Goal: Use online tool/utility: Utilize a website feature to perform a specific function

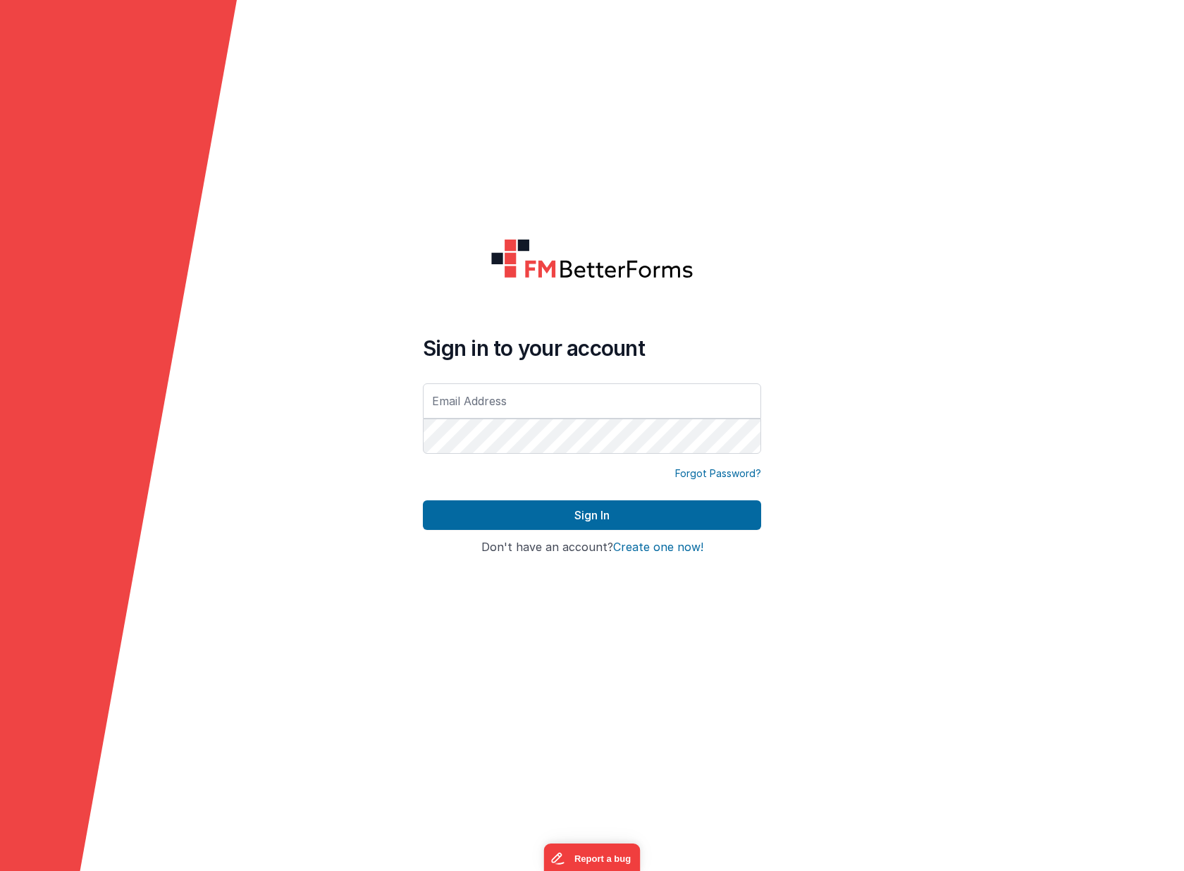
type input "[EMAIL_ADDRESS][DOMAIN_NAME]"
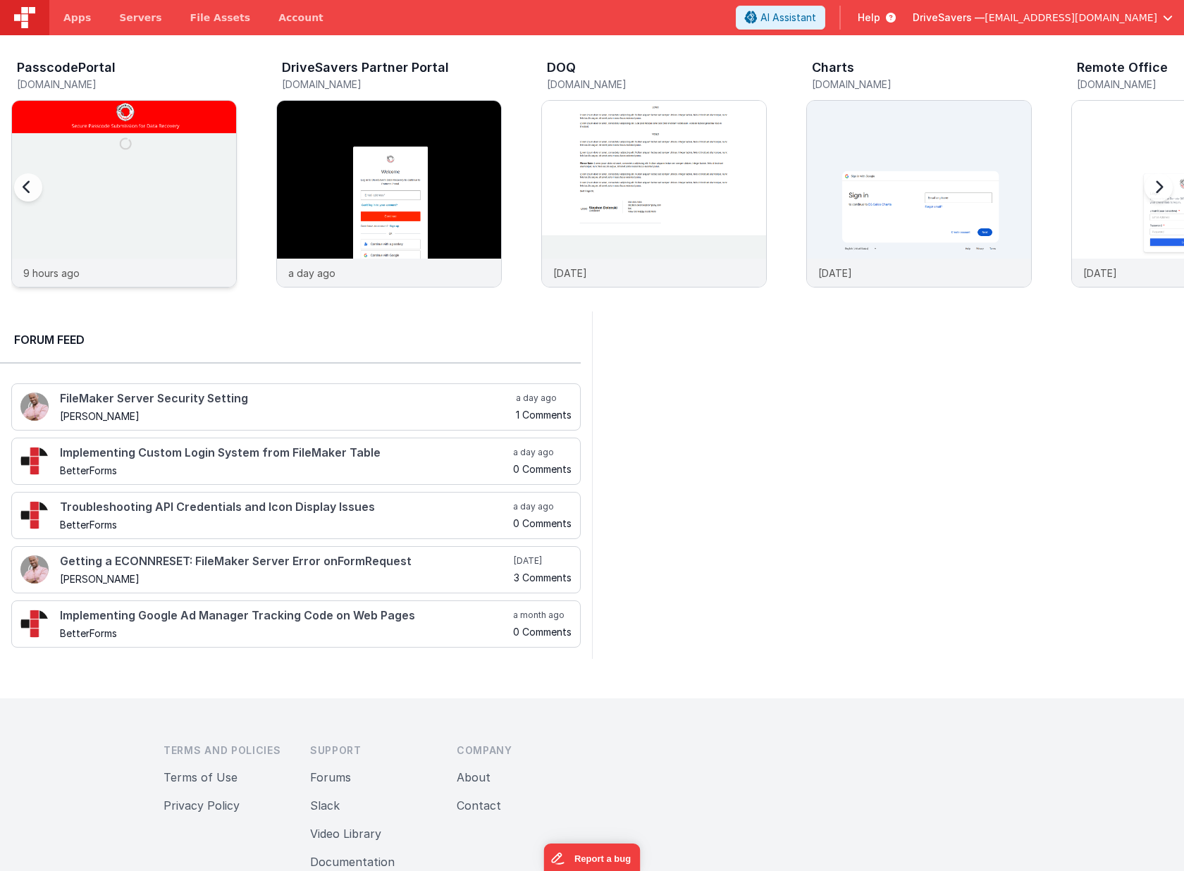
click at [151, 180] on img at bounding box center [124, 213] width 224 height 224
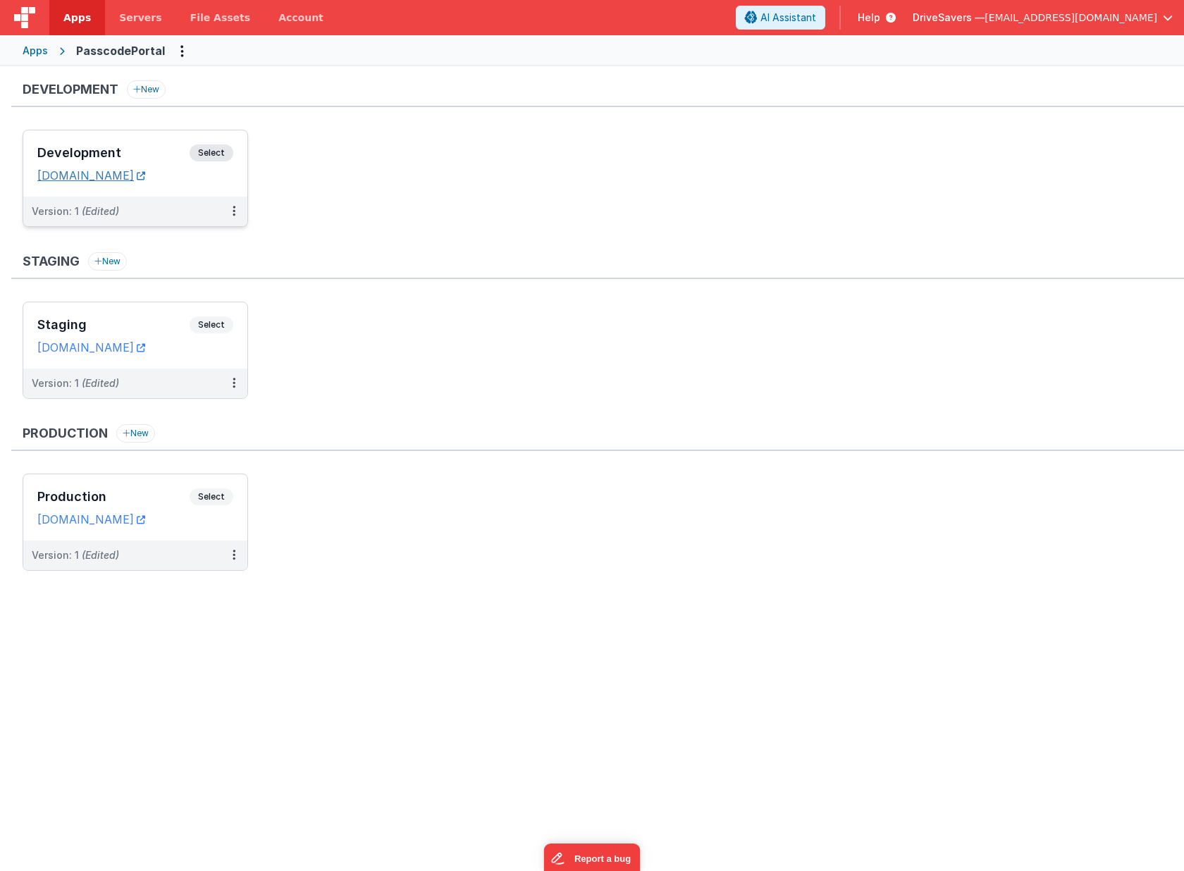
click at [103, 175] on link "[DOMAIN_NAME]" at bounding box center [91, 175] width 108 height 14
click at [209, 154] on span "Select" at bounding box center [212, 152] width 44 height 17
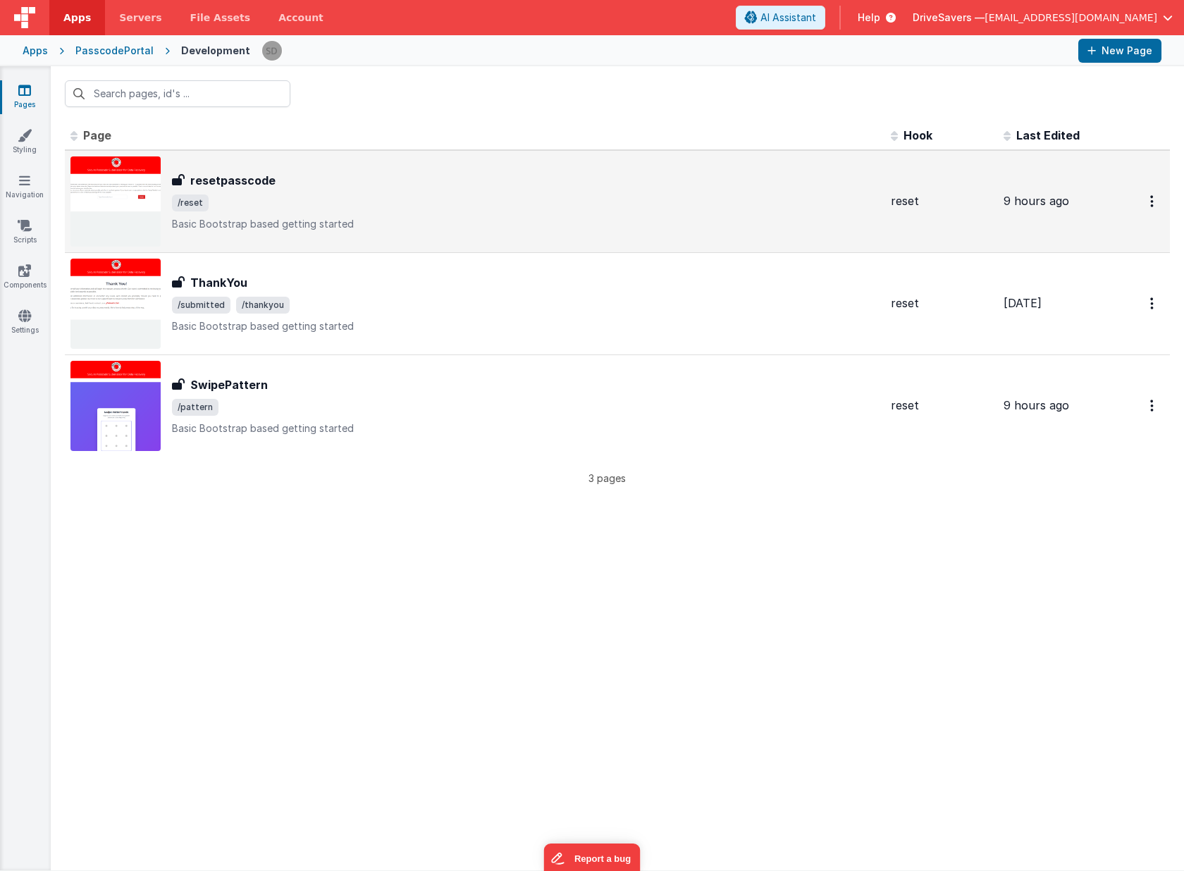
click at [255, 175] on h3 "resetpasscode" at bounding box center [232, 180] width 85 height 17
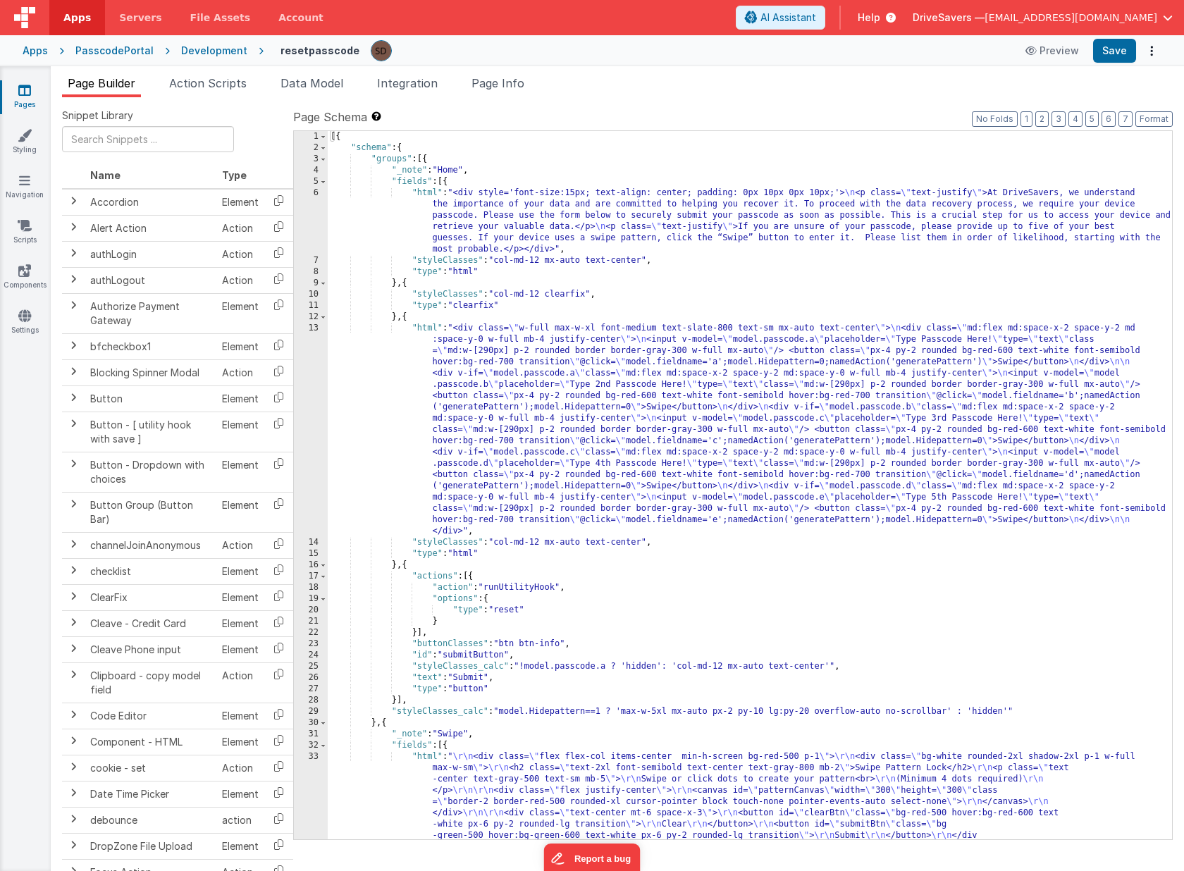
click at [756, 228] on div "[{ "schema" : { "groups" : [{ "_note" : "Home" , "fields" : [{ "html" : "<div s…" at bounding box center [750, 558] width 844 height 855
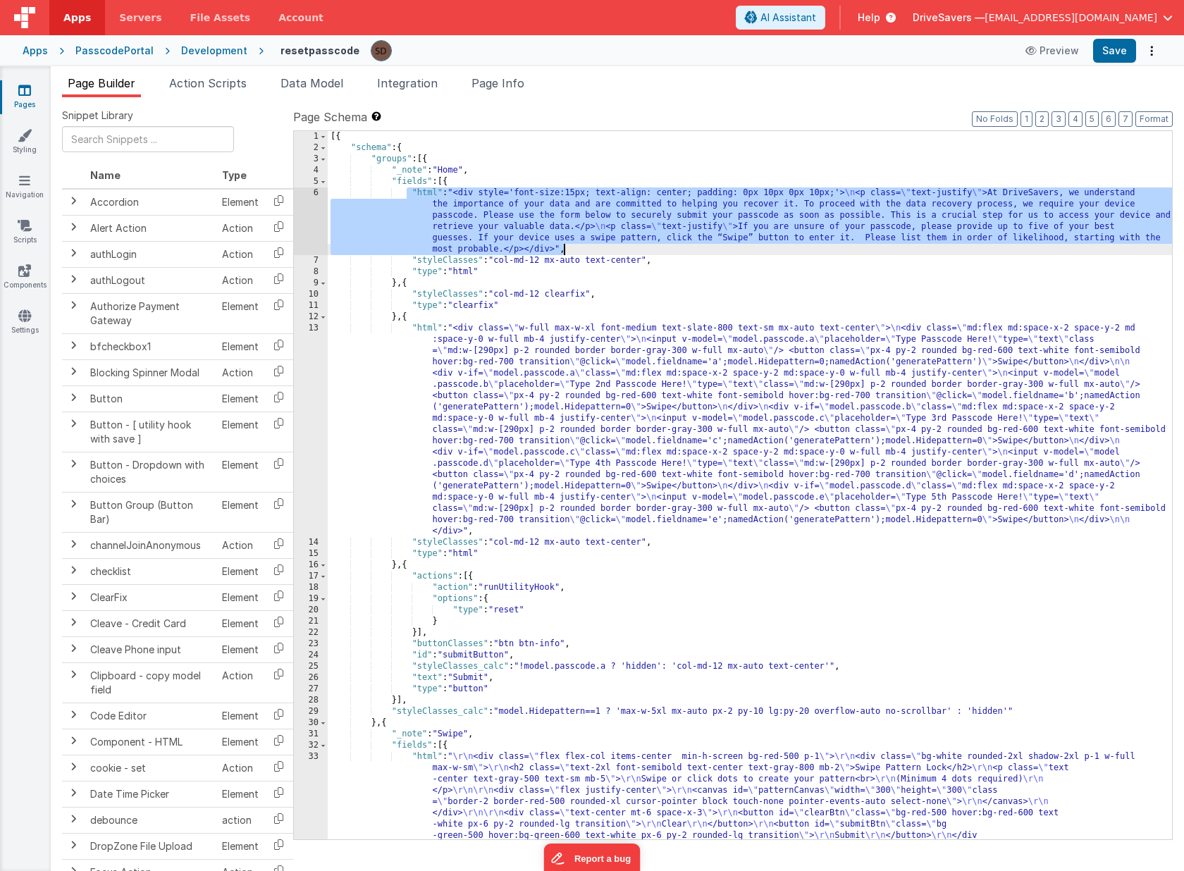
drag, startPoint x: 408, startPoint y: 191, endPoint x: 663, endPoint y: 252, distance: 262.2
click at [663, 252] on div "[{ "schema" : { "groups" : [{ "_note" : "Home" , "fields" : [{ "html" : "<div s…" at bounding box center [750, 558] width 844 height 855
click at [757, 228] on div "[{ "schema" : { "groups" : [{ "_note" : "Home" , "fields" : [{ "html" : "<div s…" at bounding box center [750, 558] width 844 height 855
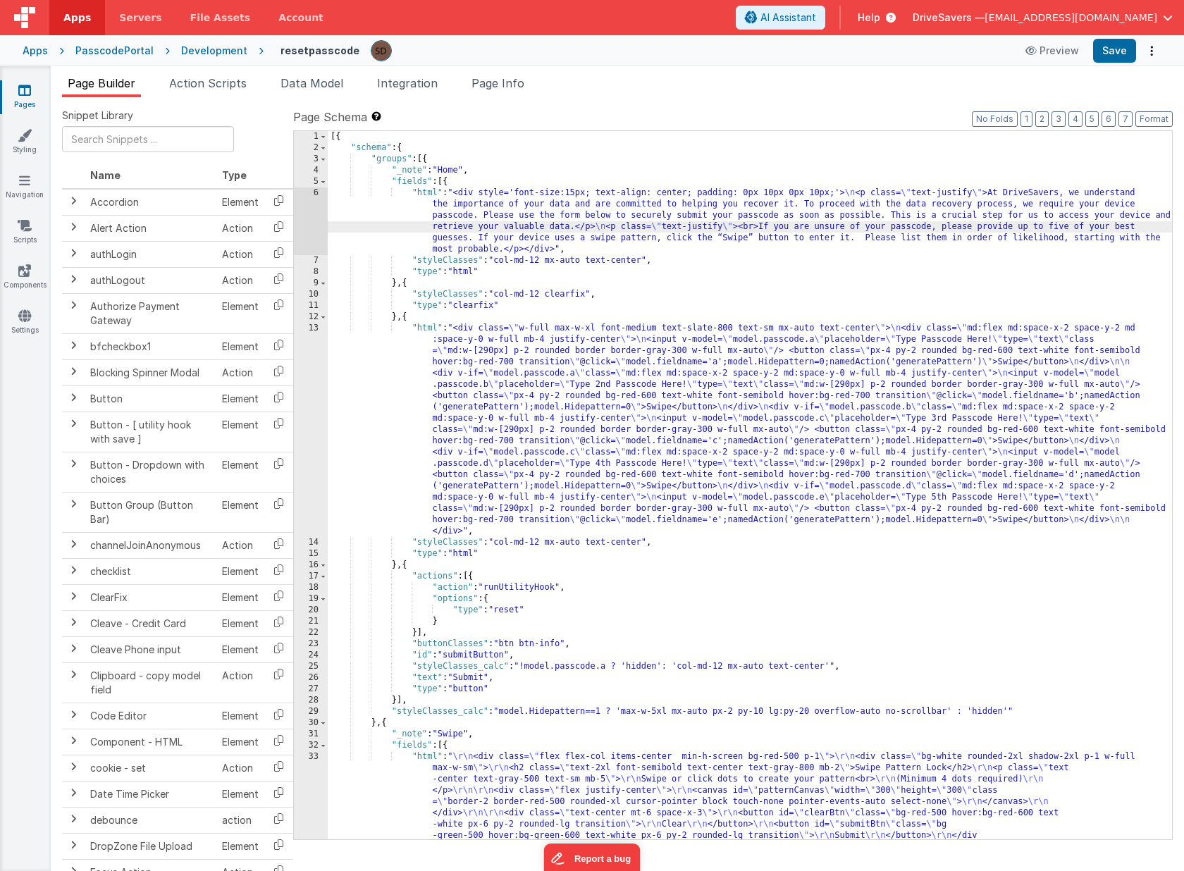
click at [854, 294] on div "[{ "schema" : { "groups" : [{ "_note" : "Home" , "fields" : [{ "html" : "<div s…" at bounding box center [750, 558] width 844 height 855
click at [1115, 52] on button "Save" at bounding box center [1114, 51] width 43 height 24
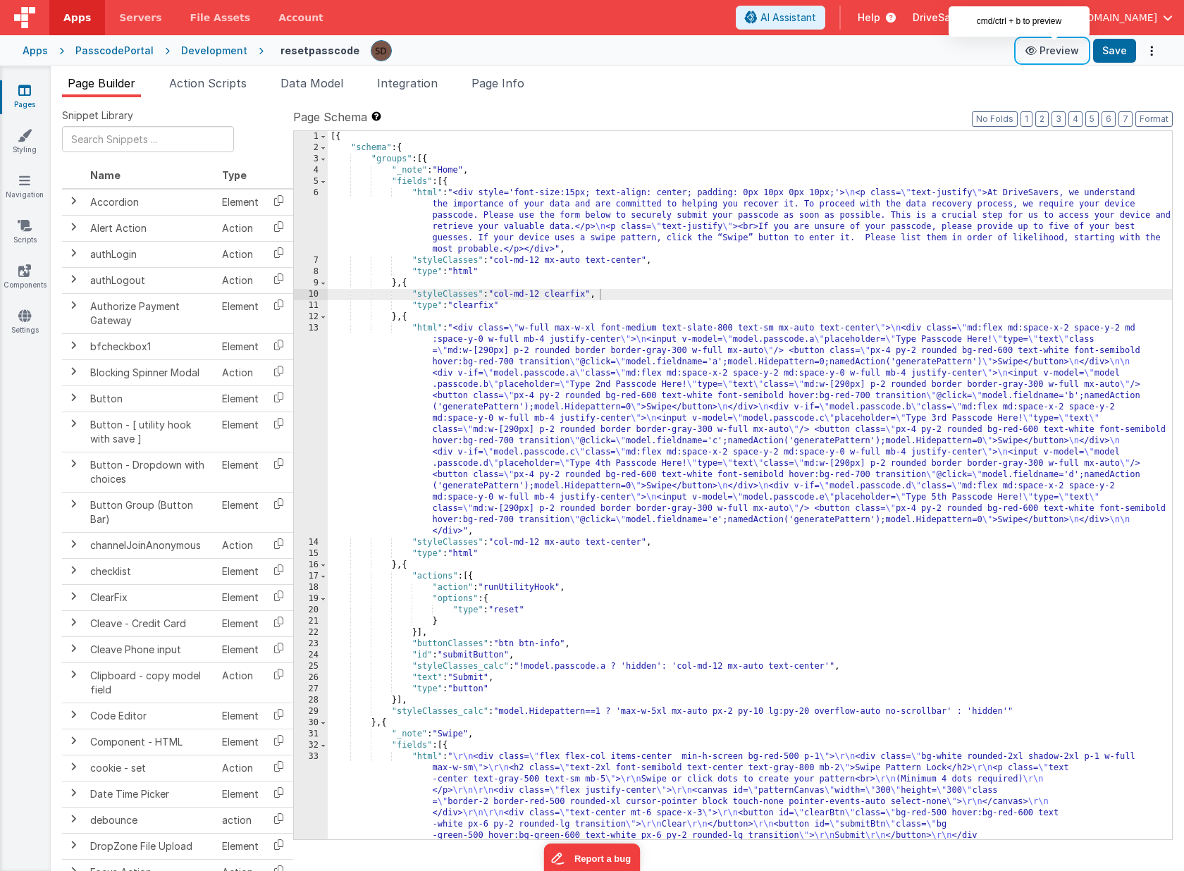
click at [1066, 56] on button "Preview" at bounding box center [1052, 50] width 70 height 23
click at [887, 70] on div "Page Builder Action Scripts Data Model Integration Page Info Snippet Library Na…" at bounding box center [617, 468] width 1133 height 805
